Goal: Browse casually: Explore the website without a specific task or goal

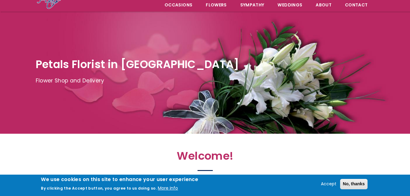
scroll to position [61, 0]
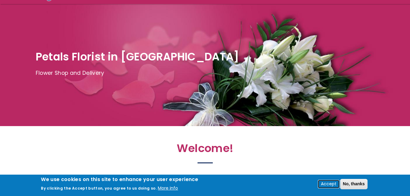
click at [329, 183] on button "Accept" at bounding box center [329, 184] width 20 height 7
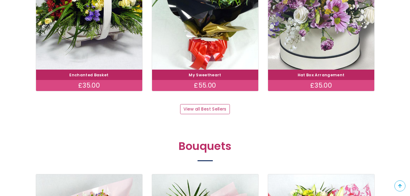
scroll to position [428, 0]
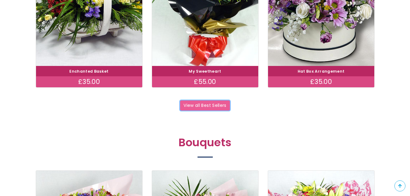
click at [199, 106] on link "View all Best Sellers" at bounding box center [205, 105] width 50 height 10
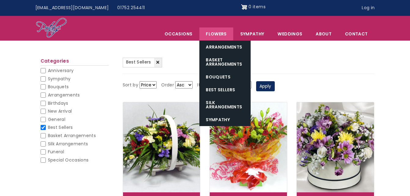
click at [217, 35] on link "Flowers" at bounding box center [216, 33] width 34 height 13
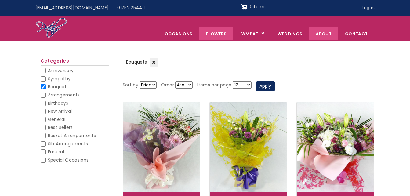
click at [324, 34] on link "About" at bounding box center [323, 33] width 29 height 13
